Goal: Task Accomplishment & Management: Use online tool/utility

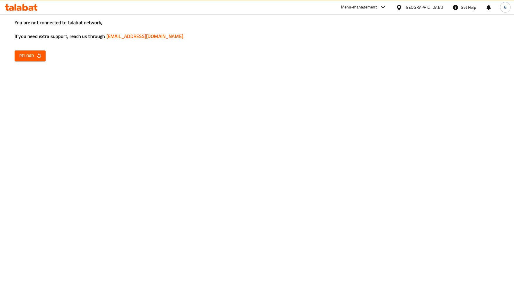
click at [40, 55] on icon "button" at bounding box center [39, 56] width 6 height 6
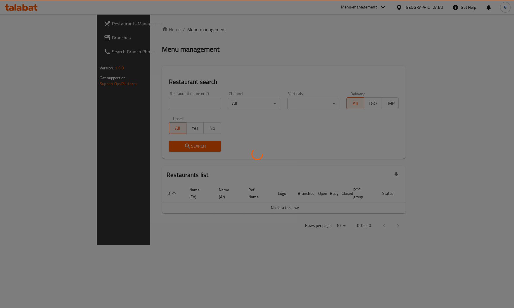
drag, startPoint x: 110, startPoint y: 103, endPoint x: 107, endPoint y: 108, distance: 5.9
click at [107, 108] on div at bounding box center [257, 154] width 514 height 308
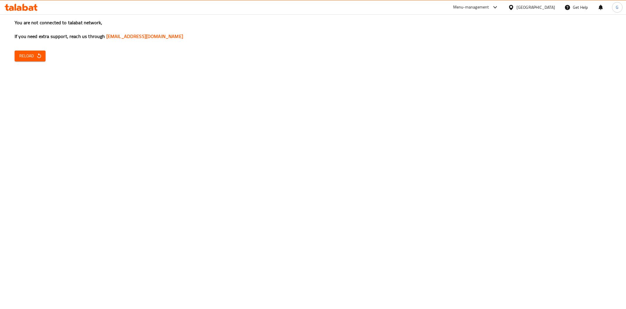
click at [27, 62] on div "You are not connected to talabat network, If you need extra support, reach us t…" at bounding box center [313, 154] width 626 height 309
click at [32, 56] on span "Reload" at bounding box center [30, 55] width 22 height 7
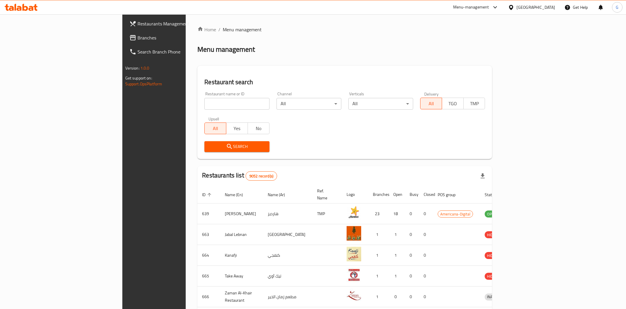
drag, startPoint x: 0, startPoint y: 0, endPoint x: 150, endPoint y: 107, distance: 184.2
click at [204, 107] on input "search" at bounding box center [236, 104] width 65 height 12
paste input "Ruspina Coffee"
type input "Ruspina Coffee"
click button "Search" at bounding box center [236, 146] width 65 height 11
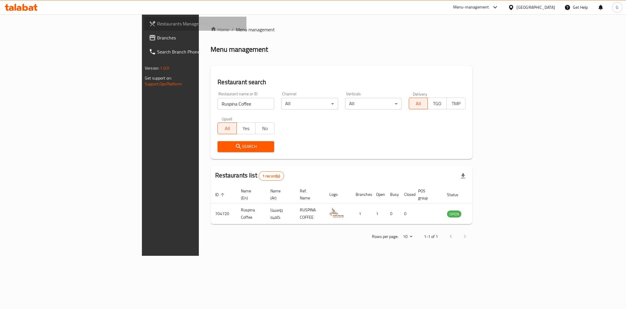
click at [144, 17] on link "Restaurants Management" at bounding box center [195, 24] width 102 height 14
